Goal: Task Accomplishment & Management: Use online tool/utility

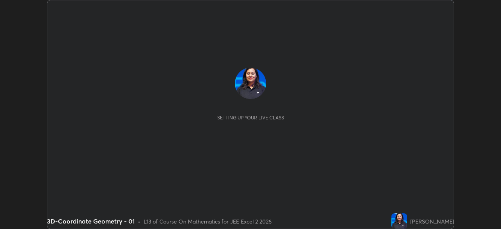
scroll to position [229, 501]
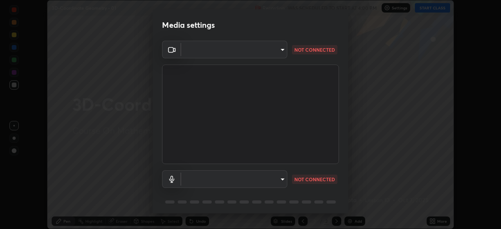
type input "b0e84f93268a6bc6c10e964920e8257ae587a14dfbb6e1f0eed47ef9ac306ae8"
type input "default"
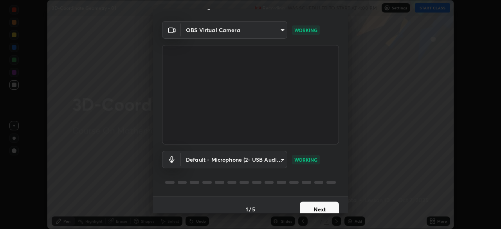
scroll to position [28, 0]
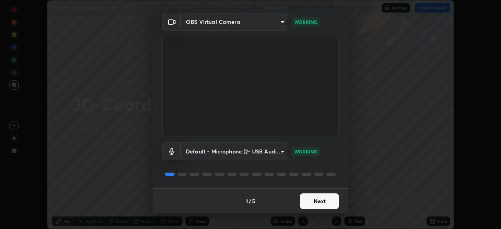
click at [326, 199] on button "Next" at bounding box center [319, 201] width 39 height 16
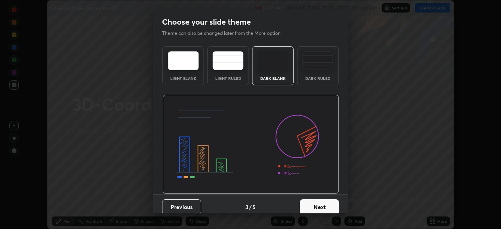
click at [325, 200] on button "Next" at bounding box center [319, 207] width 39 height 16
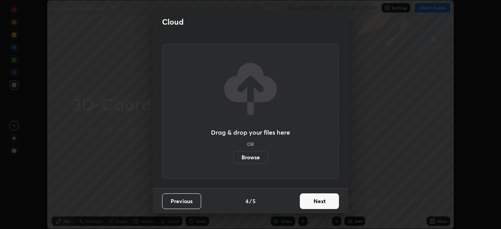
click at [324, 200] on button "Next" at bounding box center [319, 201] width 39 height 16
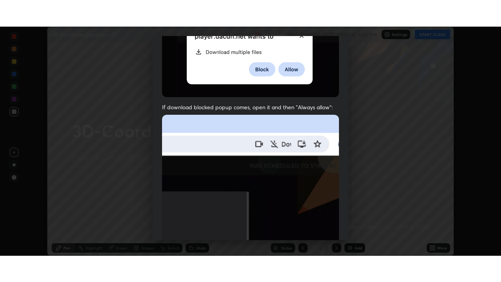
scroll to position [187, 0]
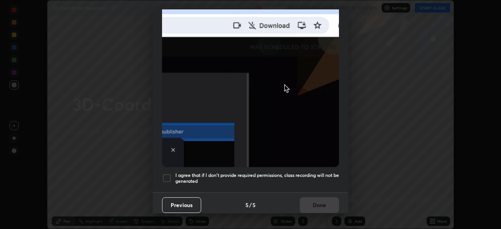
click at [318, 201] on div "Previous 5 / 5 Done" at bounding box center [251, 204] width 196 height 25
click at [313, 172] on h5 "I agree that if I don't provide required permissions, class recording will not …" at bounding box center [257, 178] width 164 height 12
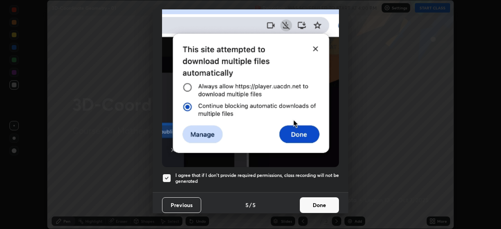
click at [313, 197] on button "Done" at bounding box center [319, 205] width 39 height 16
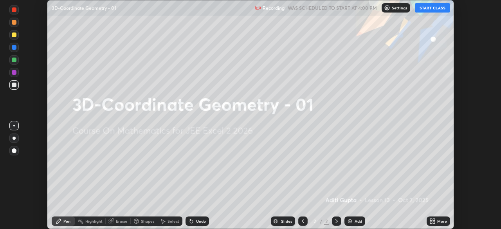
click at [433, 9] on button "START CLASS" at bounding box center [432, 7] width 35 height 9
click at [431, 221] on icon at bounding box center [431, 222] width 2 height 2
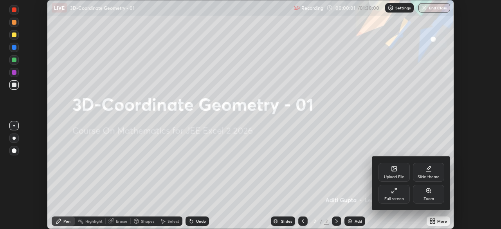
click at [399, 199] on div "Full screen" at bounding box center [394, 199] width 20 height 4
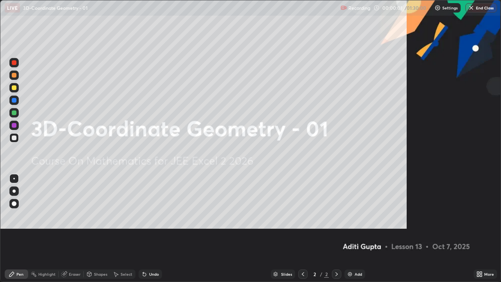
scroll to position [282, 501]
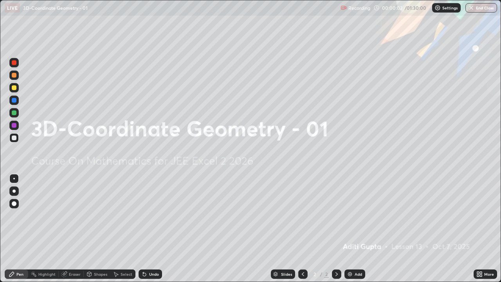
click at [357, 228] on div "Add" at bounding box center [357, 274] width 7 height 4
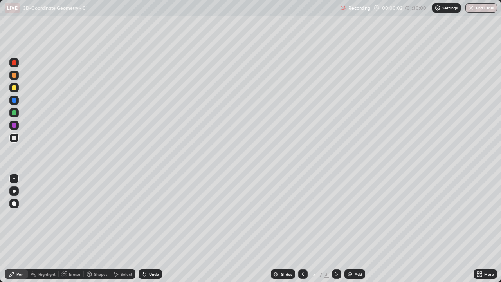
click at [356, 228] on div "Add" at bounding box center [357, 274] width 7 height 4
click at [355, 228] on div "Add" at bounding box center [357, 274] width 7 height 4
click at [354, 228] on div "Add" at bounding box center [357, 274] width 7 height 4
click at [355, 228] on div "Add" at bounding box center [354, 273] width 21 height 9
click at [355, 228] on div "Add" at bounding box center [357, 274] width 7 height 4
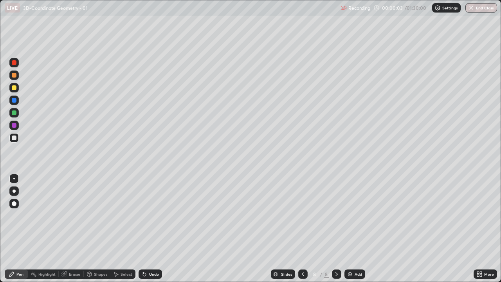
click at [356, 228] on div "Add" at bounding box center [354, 273] width 21 height 9
click at [352, 228] on div "Add" at bounding box center [354, 273] width 21 height 9
click at [353, 228] on div "Add" at bounding box center [354, 273] width 21 height 9
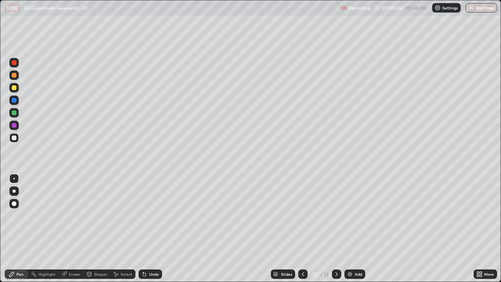
click at [354, 228] on div "Add" at bounding box center [354, 273] width 21 height 9
click at [289, 228] on div "Slides" at bounding box center [286, 274] width 11 height 4
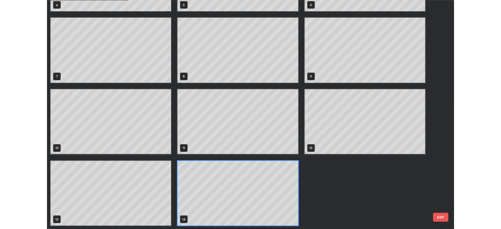
scroll to position [0, 0]
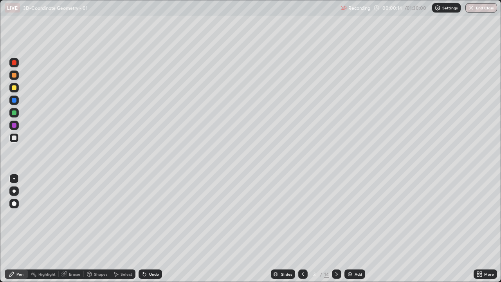
click at [16, 91] on div at bounding box center [13, 87] width 9 height 9
click at [14, 138] on div at bounding box center [14, 137] width 5 height 5
click at [15, 126] on div at bounding box center [14, 125] width 5 height 5
click at [14, 115] on div at bounding box center [14, 112] width 5 height 5
click at [14, 138] on div at bounding box center [14, 137] width 5 height 5
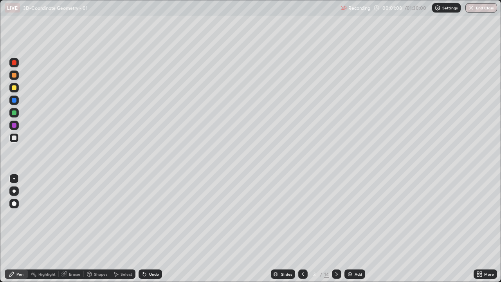
click at [16, 91] on div at bounding box center [13, 87] width 9 height 9
click at [14, 63] on div at bounding box center [14, 62] width 5 height 5
click at [14, 139] on div at bounding box center [14, 137] width 5 height 5
click at [336, 228] on icon at bounding box center [336, 274] width 6 height 6
click at [302, 228] on icon at bounding box center [303, 274] width 6 height 6
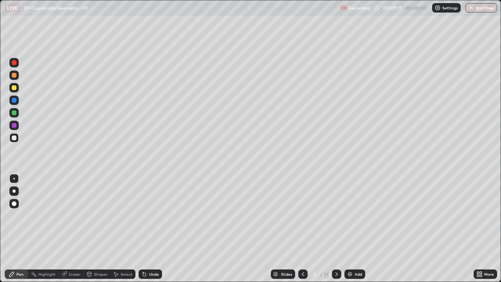
click at [336, 228] on icon at bounding box center [336, 274] width 6 height 6
click at [16, 89] on div at bounding box center [14, 87] width 5 height 5
click at [14, 138] on div at bounding box center [14, 137] width 5 height 5
click at [17, 65] on div at bounding box center [13, 62] width 9 height 9
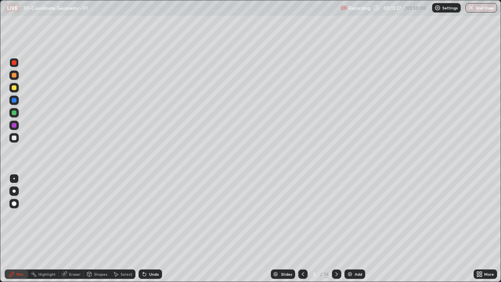
click at [15, 126] on div at bounding box center [14, 125] width 5 height 5
click at [15, 139] on div at bounding box center [14, 137] width 5 height 5
click at [143, 228] on icon at bounding box center [144, 274] width 6 height 6
click at [142, 228] on icon at bounding box center [144, 274] width 6 height 6
click at [339, 228] on div at bounding box center [336, 273] width 9 height 9
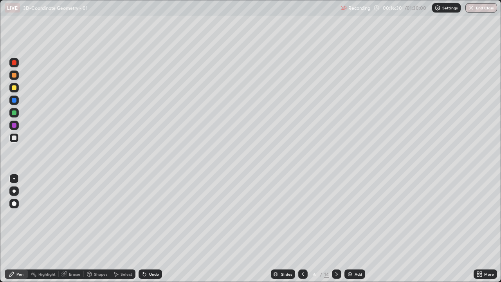
click at [16, 90] on div at bounding box center [13, 87] width 9 height 9
click at [15, 139] on div at bounding box center [14, 137] width 5 height 5
click at [14, 138] on div at bounding box center [14, 137] width 5 height 5
click at [13, 78] on div at bounding box center [13, 74] width 9 height 9
click at [336, 228] on icon at bounding box center [336, 274] width 6 height 6
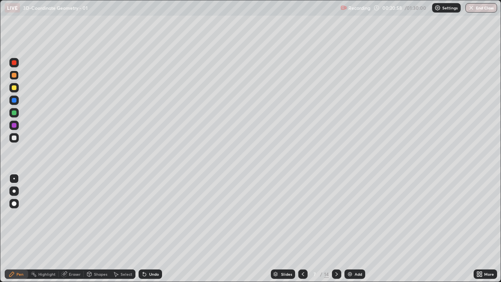
click at [15, 139] on div at bounding box center [14, 137] width 5 height 5
click at [13, 139] on div at bounding box center [14, 137] width 5 height 5
click at [336, 228] on icon at bounding box center [336, 274] width 6 height 6
click at [143, 228] on icon at bounding box center [143, 272] width 1 height 1
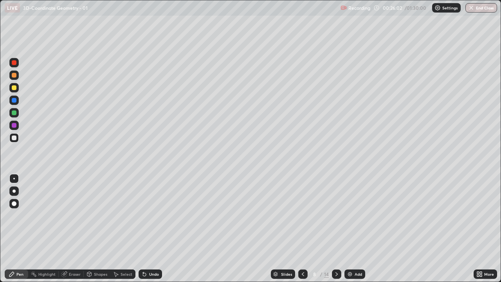
click at [14, 113] on div at bounding box center [14, 112] width 5 height 5
click at [97, 228] on div "Shapes" at bounding box center [100, 274] width 13 height 4
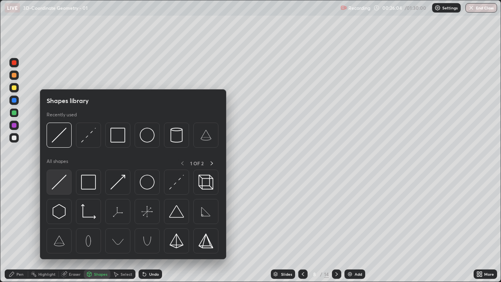
click at [64, 182] on img at bounding box center [59, 181] width 15 height 15
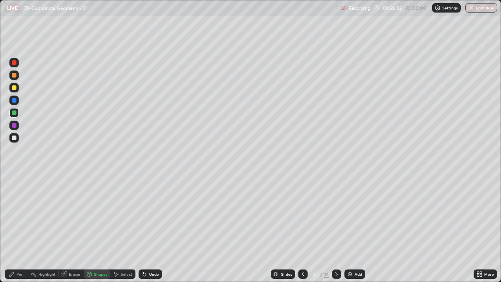
click at [150, 228] on div "Undo" at bounding box center [154, 274] width 10 height 4
click at [147, 228] on div "Undo" at bounding box center [149, 273] width 23 height 9
click at [14, 137] on div at bounding box center [14, 137] width 5 height 5
click at [15, 126] on div at bounding box center [14, 125] width 5 height 5
click at [20, 228] on div "Pen" at bounding box center [19, 274] width 7 height 4
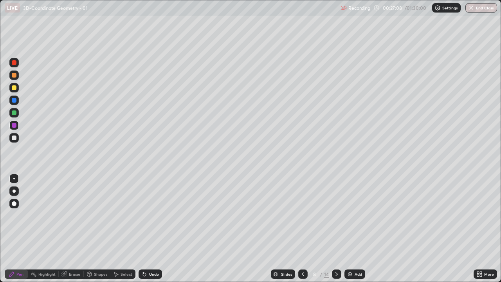
click at [16, 139] on div at bounding box center [14, 137] width 5 height 5
click at [16, 65] on div at bounding box center [13, 62] width 9 height 9
click at [15, 127] on div at bounding box center [14, 125] width 5 height 5
click at [15, 92] on div at bounding box center [13, 87] width 9 height 9
click at [152, 228] on div "Undo" at bounding box center [154, 274] width 10 height 4
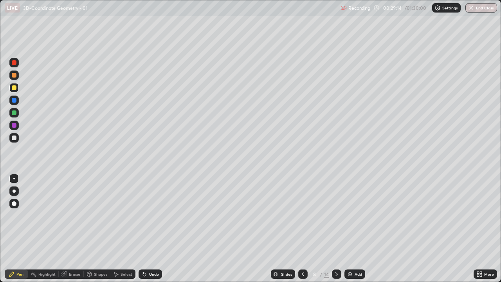
click at [15, 104] on div at bounding box center [13, 99] width 9 height 9
click at [18, 139] on div at bounding box center [13, 137] width 9 height 9
click at [154, 228] on div "Undo" at bounding box center [154, 274] width 10 height 4
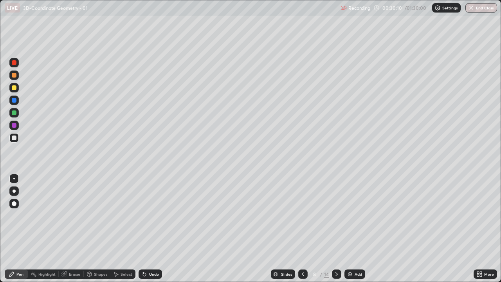
click at [156, 228] on div "Undo" at bounding box center [154, 274] width 10 height 4
click at [338, 228] on icon at bounding box center [336, 274] width 6 height 6
click at [14, 92] on div at bounding box center [13, 87] width 9 height 9
click at [16, 114] on div at bounding box center [14, 112] width 5 height 5
click at [14, 138] on div at bounding box center [14, 137] width 5 height 5
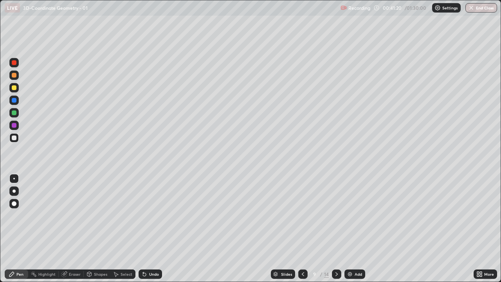
click at [123, 228] on div "Select" at bounding box center [126, 274] width 12 height 4
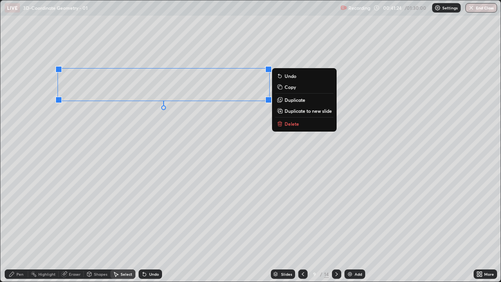
click at [293, 112] on p "Duplicate to new slide" at bounding box center [307, 111] width 47 height 6
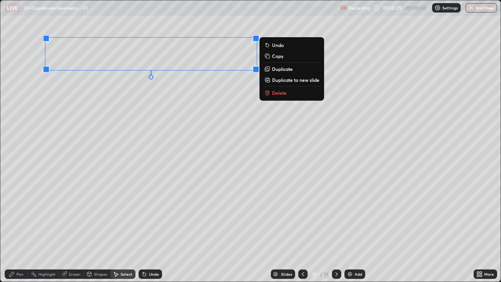
click at [21, 228] on div "Pen" at bounding box center [19, 274] width 7 height 4
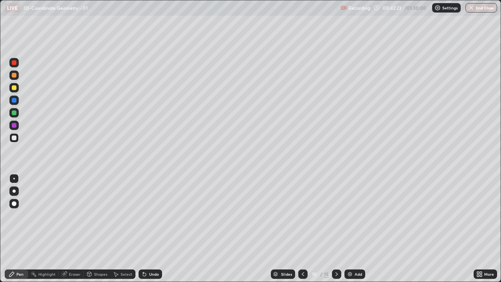
click at [298, 228] on div at bounding box center [302, 273] width 9 height 9
click at [126, 228] on div "Select" at bounding box center [126, 274] width 12 height 4
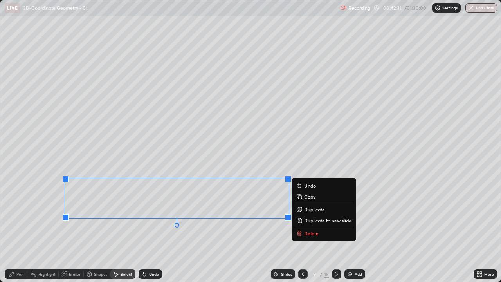
click at [303, 196] on button "Copy" at bounding box center [324, 196] width 58 height 9
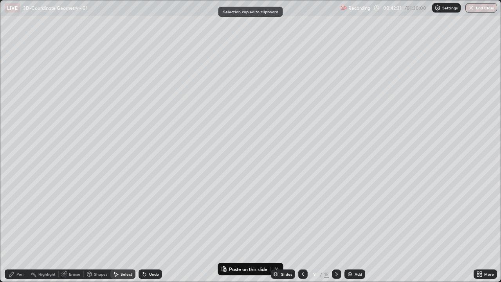
click at [333, 228] on icon at bounding box center [336, 274] width 6 height 6
click at [100, 166] on div "0 ° Undo Copy Paste here Duplicate Duplicate to new slide Delete" at bounding box center [250, 140] width 500 height 281
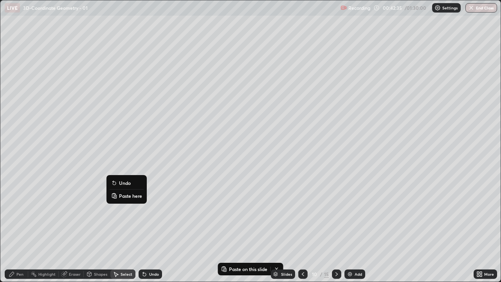
click at [122, 196] on p "Paste here" at bounding box center [130, 195] width 23 height 6
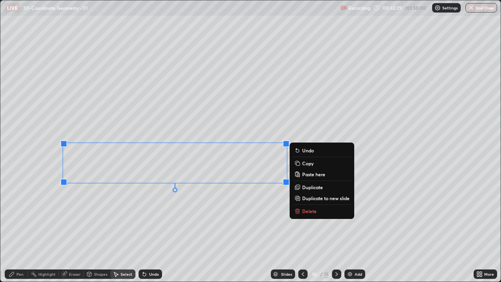
click at [78, 228] on div "Eraser" at bounding box center [75, 274] width 12 height 4
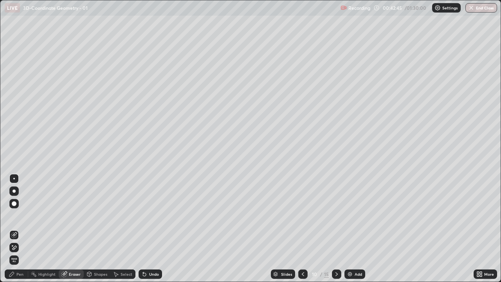
click at [20, 228] on div "Pen" at bounding box center [19, 274] width 7 height 4
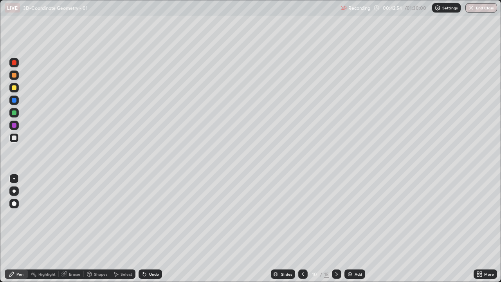
click at [482, 228] on icon at bounding box center [481, 272] width 2 height 2
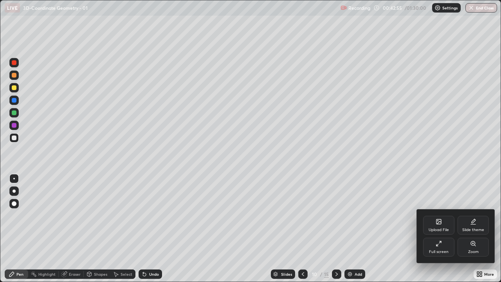
click at [429, 228] on div "Full screen" at bounding box center [438, 246] width 31 height 19
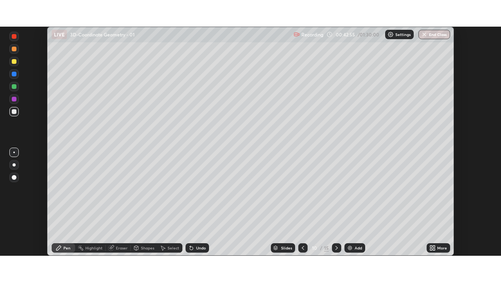
scroll to position [38889, 38617]
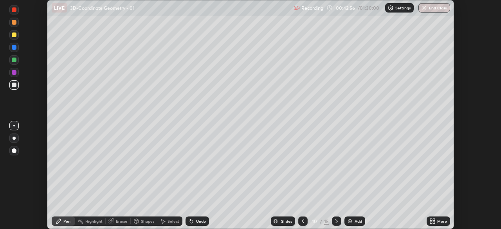
click at [433, 219] on icon at bounding box center [434, 220] width 2 height 2
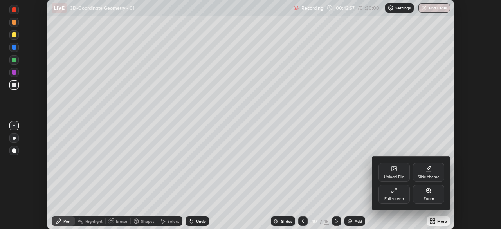
click at [390, 193] on div "Full screen" at bounding box center [393, 194] width 31 height 19
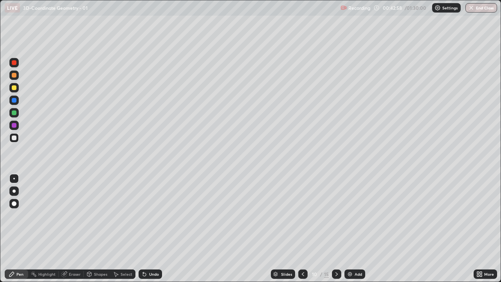
scroll to position [282, 501]
click at [156, 228] on div "Undo" at bounding box center [154, 274] width 10 height 4
click at [336, 228] on icon at bounding box center [336, 274] width 6 height 6
click at [15, 90] on div at bounding box center [14, 87] width 5 height 5
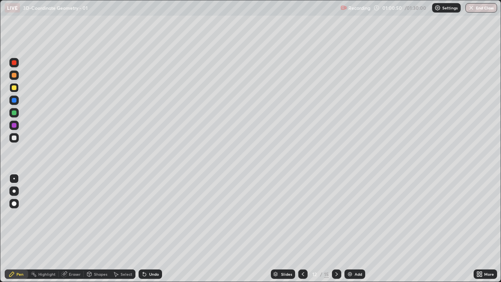
click at [155, 228] on div "Undo" at bounding box center [154, 274] width 10 height 4
click at [15, 137] on div at bounding box center [14, 137] width 5 height 5
click at [149, 228] on div "Undo" at bounding box center [154, 274] width 10 height 4
click at [155, 228] on div "Undo" at bounding box center [149, 273] width 23 height 9
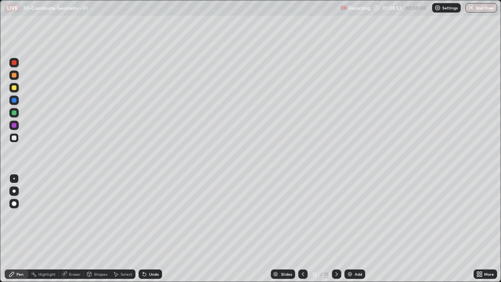
click at [151, 228] on div "Undo" at bounding box center [154, 274] width 10 height 4
click at [339, 228] on div at bounding box center [336, 273] width 9 height 9
click at [154, 228] on div "Undo" at bounding box center [154, 274] width 10 height 4
click at [146, 228] on icon at bounding box center [144, 274] width 6 height 6
click at [15, 126] on div at bounding box center [14, 125] width 5 height 5
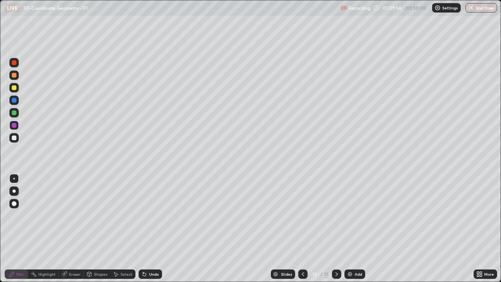
click at [16, 91] on div at bounding box center [13, 87] width 9 height 9
click at [143, 228] on icon at bounding box center [144, 274] width 3 height 3
click at [143, 228] on icon at bounding box center [143, 272] width 1 height 1
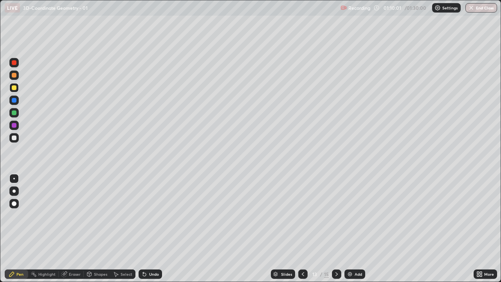
click at [143, 228] on icon at bounding box center [143, 272] width 1 height 1
click at [144, 228] on div "Undo" at bounding box center [149, 273] width 23 height 9
click at [14, 136] on div at bounding box center [14, 137] width 5 height 5
click at [303, 228] on icon at bounding box center [303, 274] width 6 height 6
click at [339, 228] on div at bounding box center [336, 273] width 9 height 9
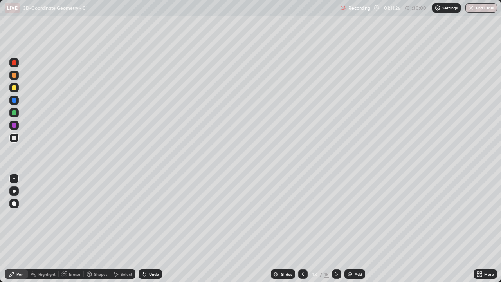
click at [301, 228] on icon at bounding box center [303, 274] width 6 height 6
click at [339, 228] on icon at bounding box center [336, 274] width 6 height 6
click at [337, 228] on icon at bounding box center [336, 274] width 6 height 6
click at [14, 88] on div at bounding box center [14, 87] width 5 height 5
click at [17, 138] on div at bounding box center [13, 137] width 9 height 9
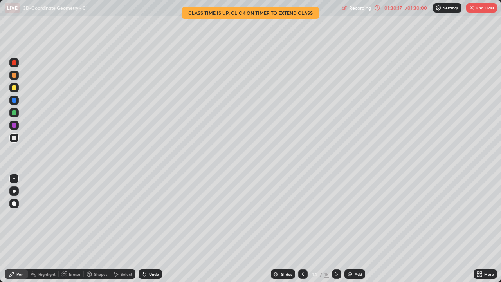
click at [487, 10] on button "End Class" at bounding box center [481, 7] width 31 height 9
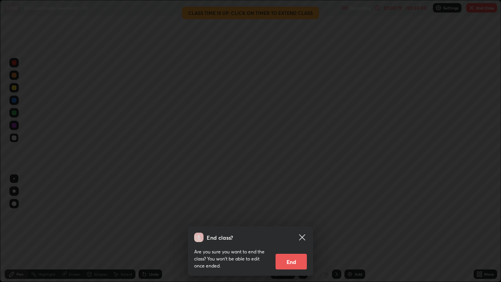
click at [297, 228] on button "End" at bounding box center [290, 261] width 31 height 16
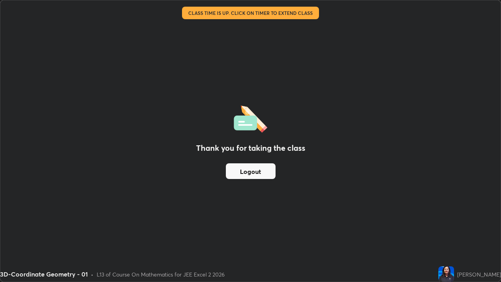
click at [268, 173] on button "Logout" at bounding box center [251, 171] width 50 height 16
